Goal: Task Accomplishment & Management: Complete application form

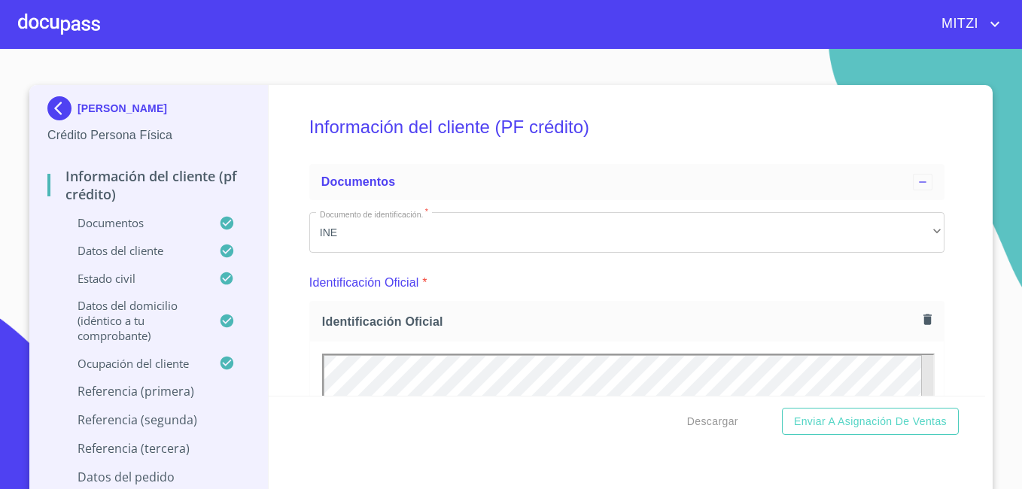
scroll to position [7975, 0]
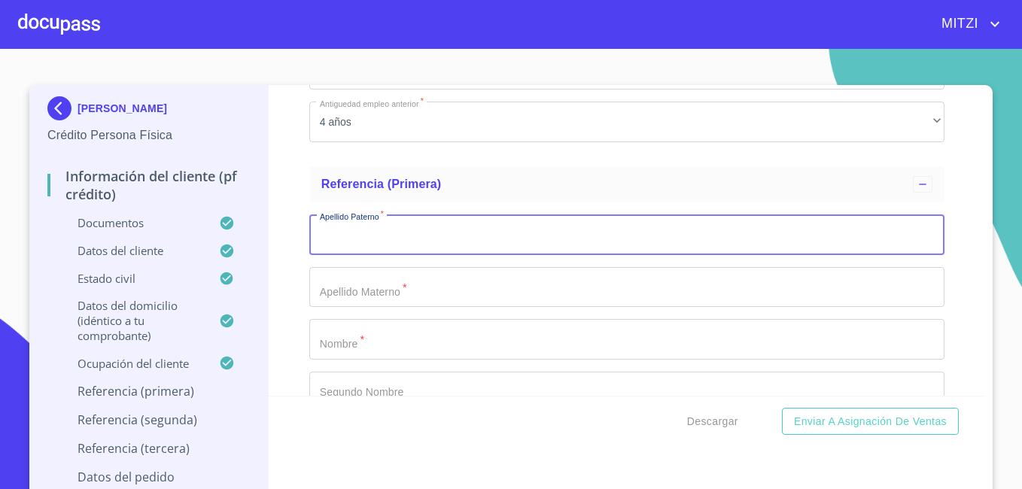
click at [418, 255] on input "Documento de identificación.   *" at bounding box center [626, 234] width 635 height 41
type input "m"
type input "cuto"
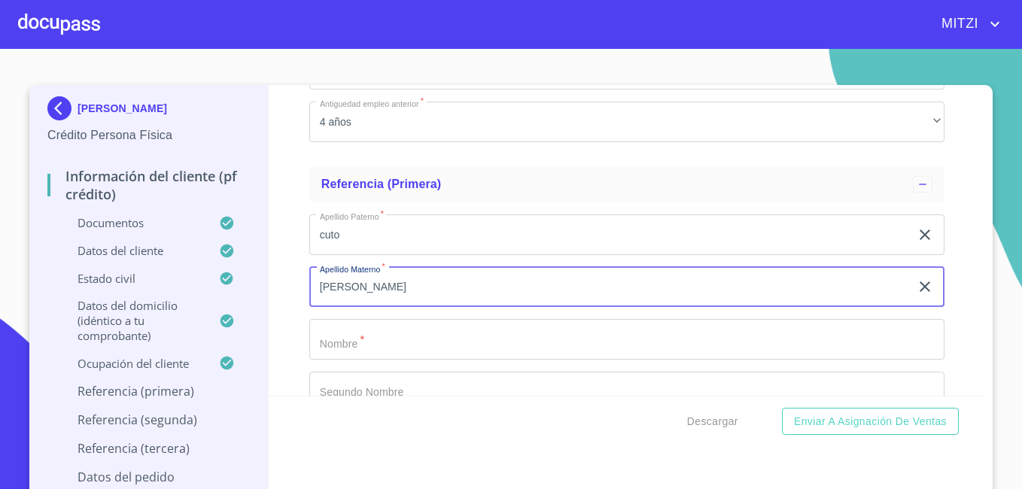
type input "[PERSON_NAME]"
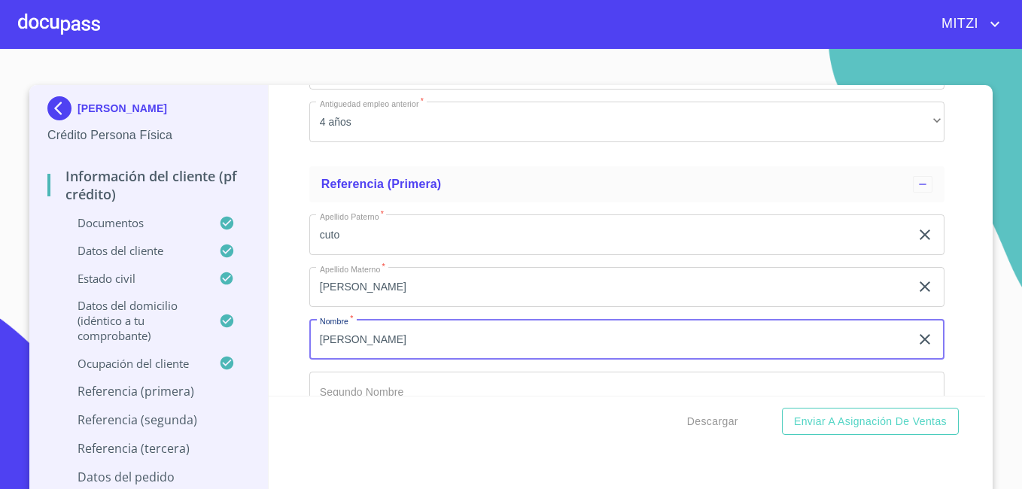
type input "[PERSON_NAME]"
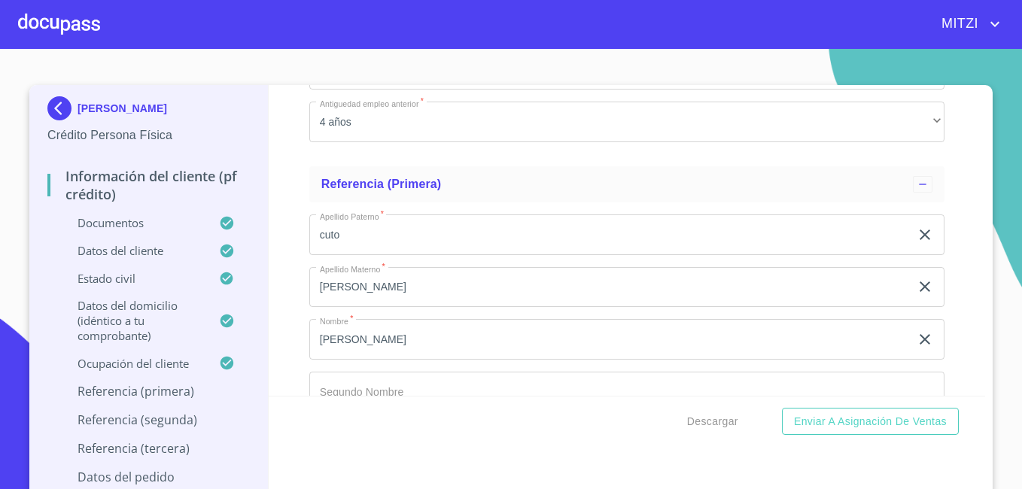
click at [284, 319] on div "Información del cliente (PF crédito) Documentos Documento de identificación.   …" at bounding box center [627, 240] width 717 height 311
